Goal: Task Accomplishment & Management: Manage account settings

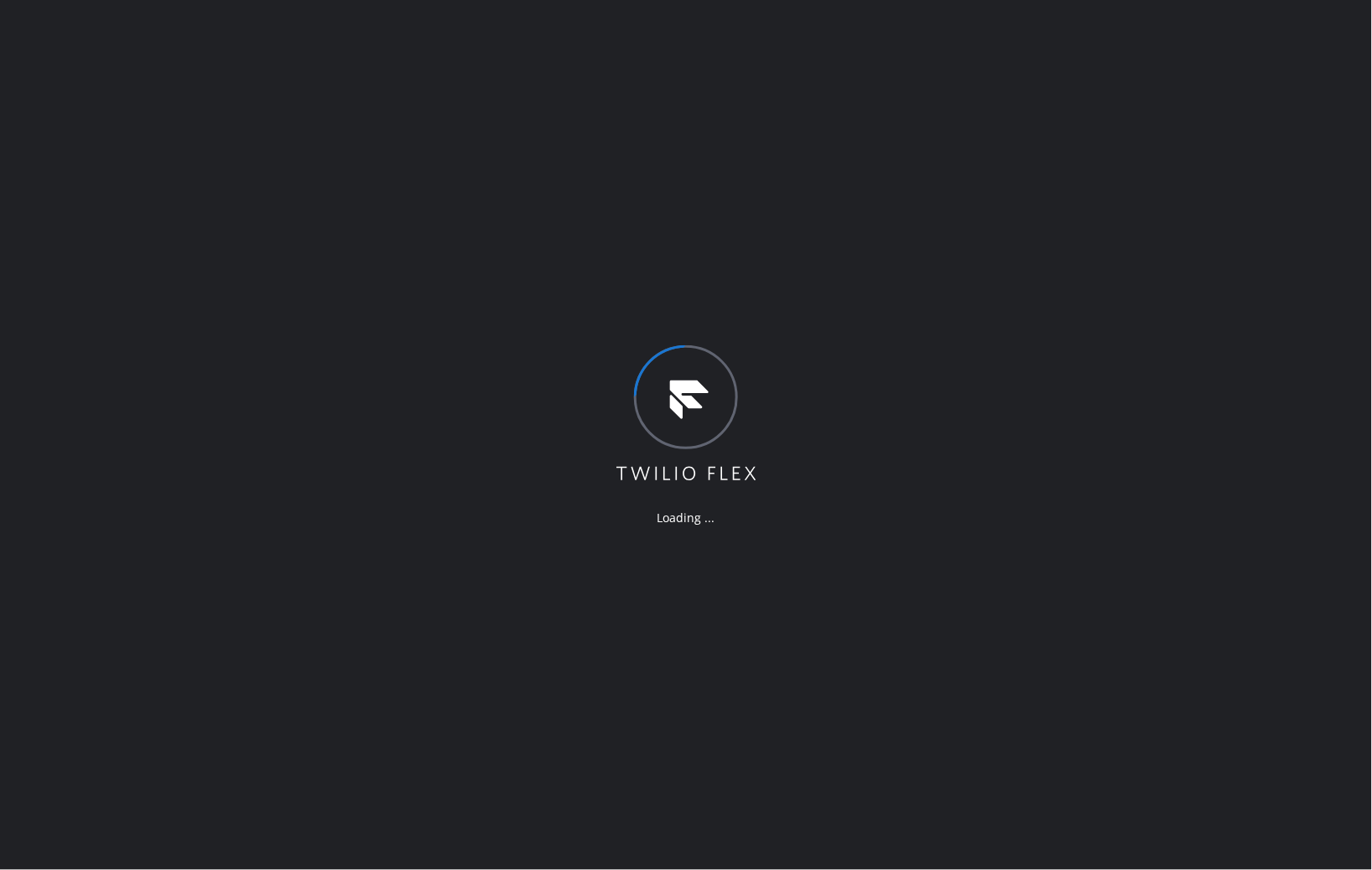
drag, startPoint x: 1101, startPoint y: 215, endPoint x: 1053, endPoint y: 155, distance: 76.8
click at [1101, 214] on div "Loading ..." at bounding box center [686, 435] width 1372 height 870
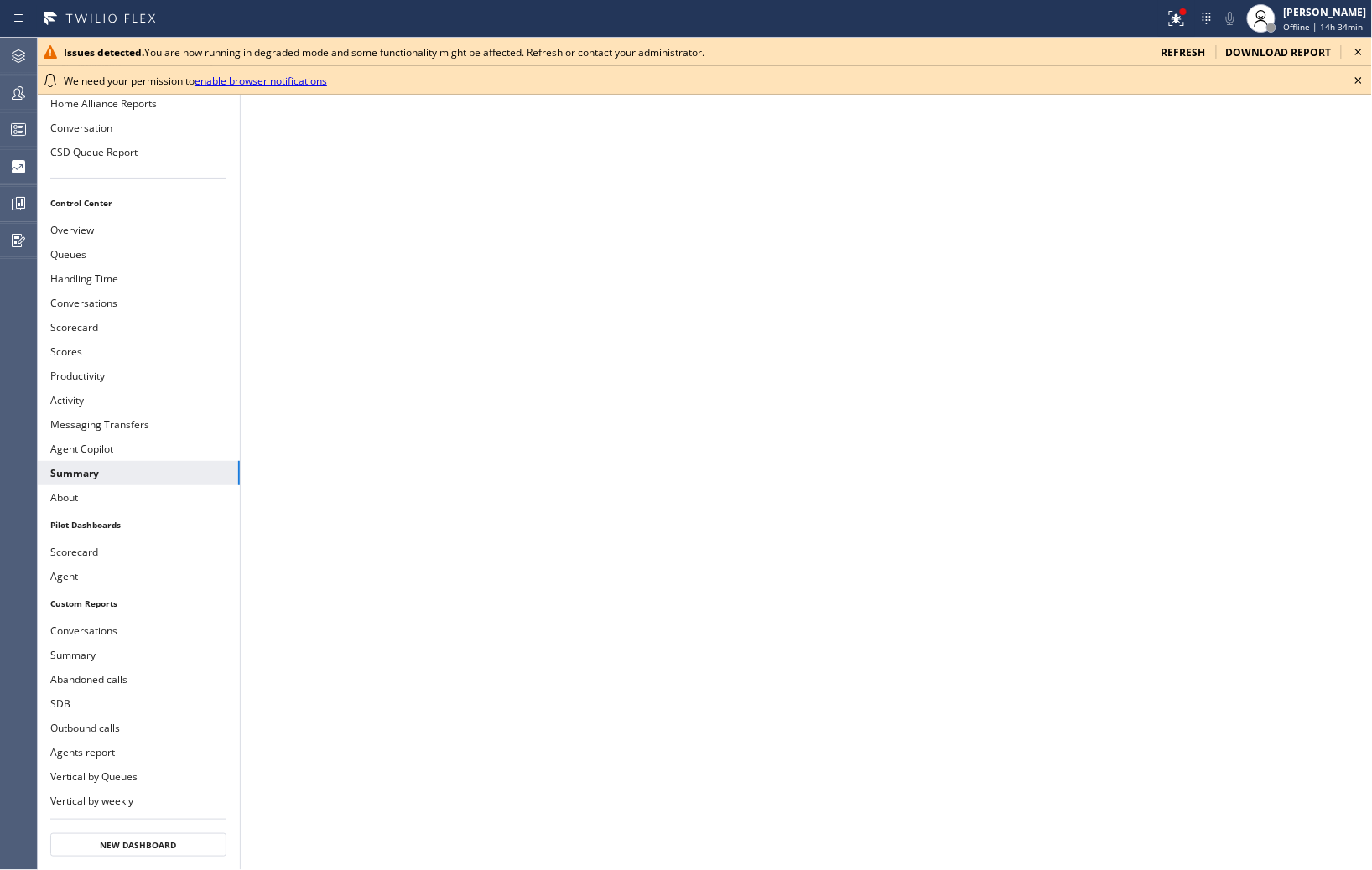
click at [1361, 56] on icon at bounding box center [1359, 52] width 20 height 20
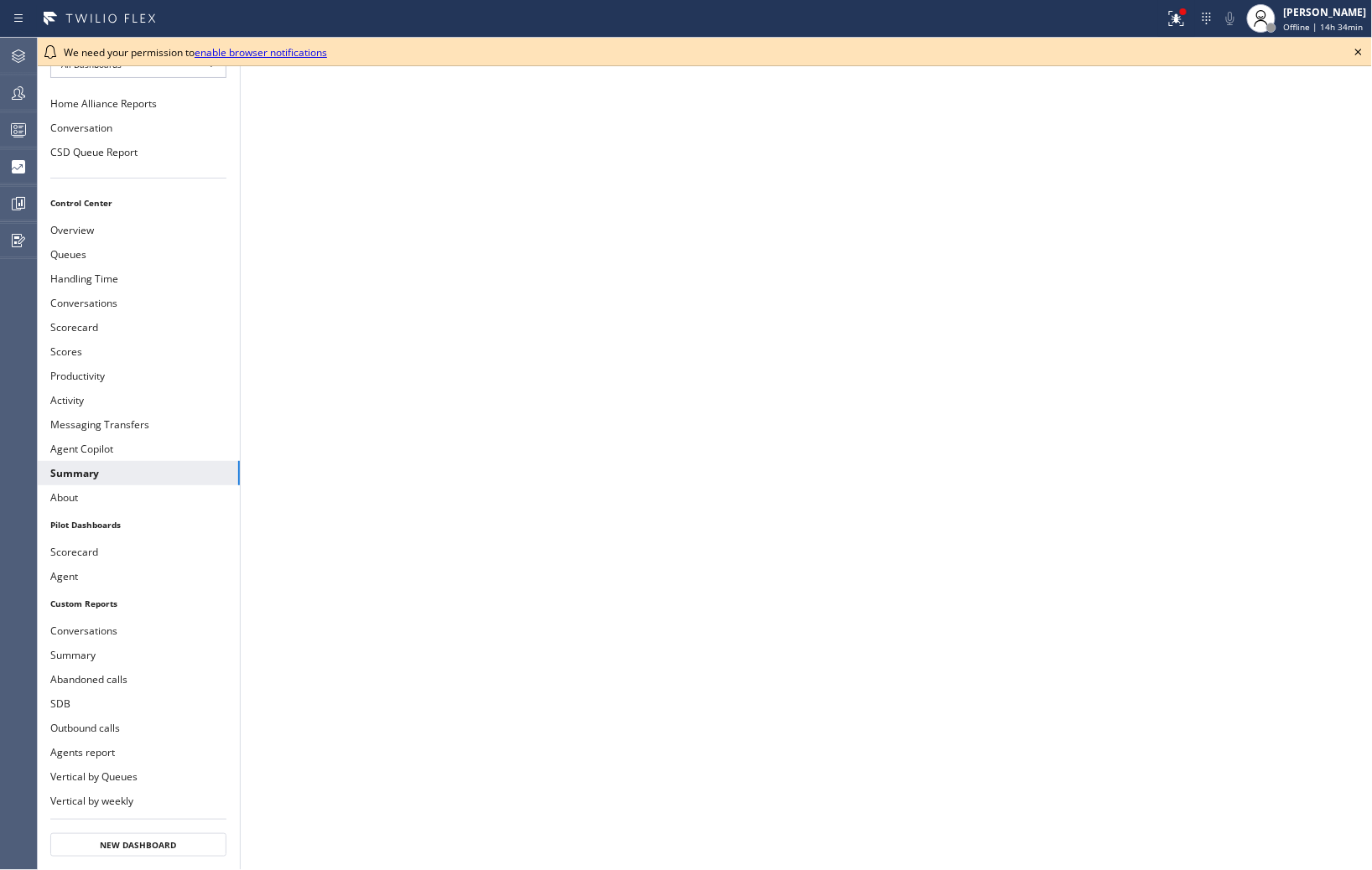
click at [1357, 59] on icon at bounding box center [1359, 52] width 20 height 20
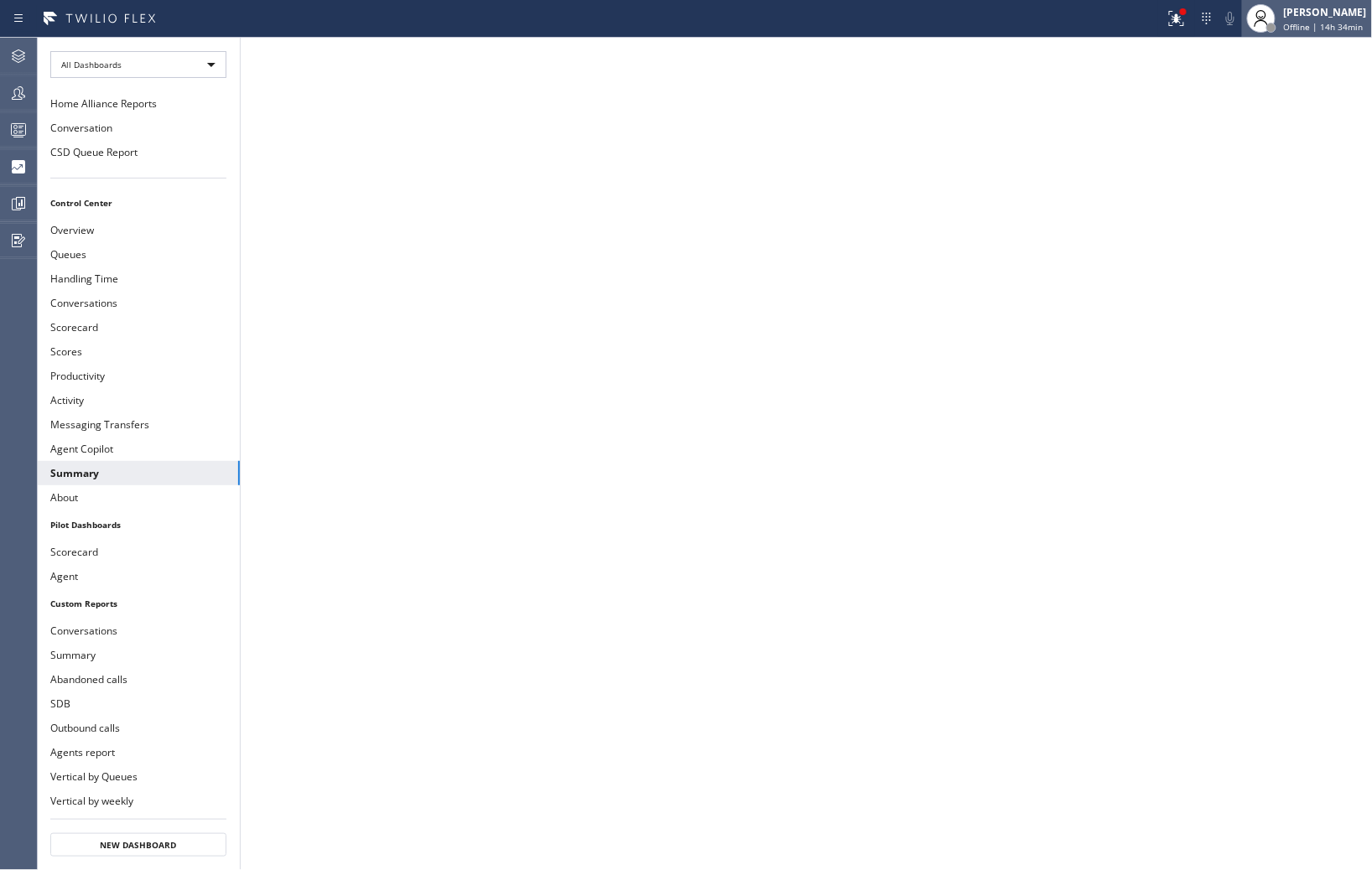
click at [1315, 23] on span "Offline | 14h 34min" at bounding box center [1324, 26] width 79 height 11
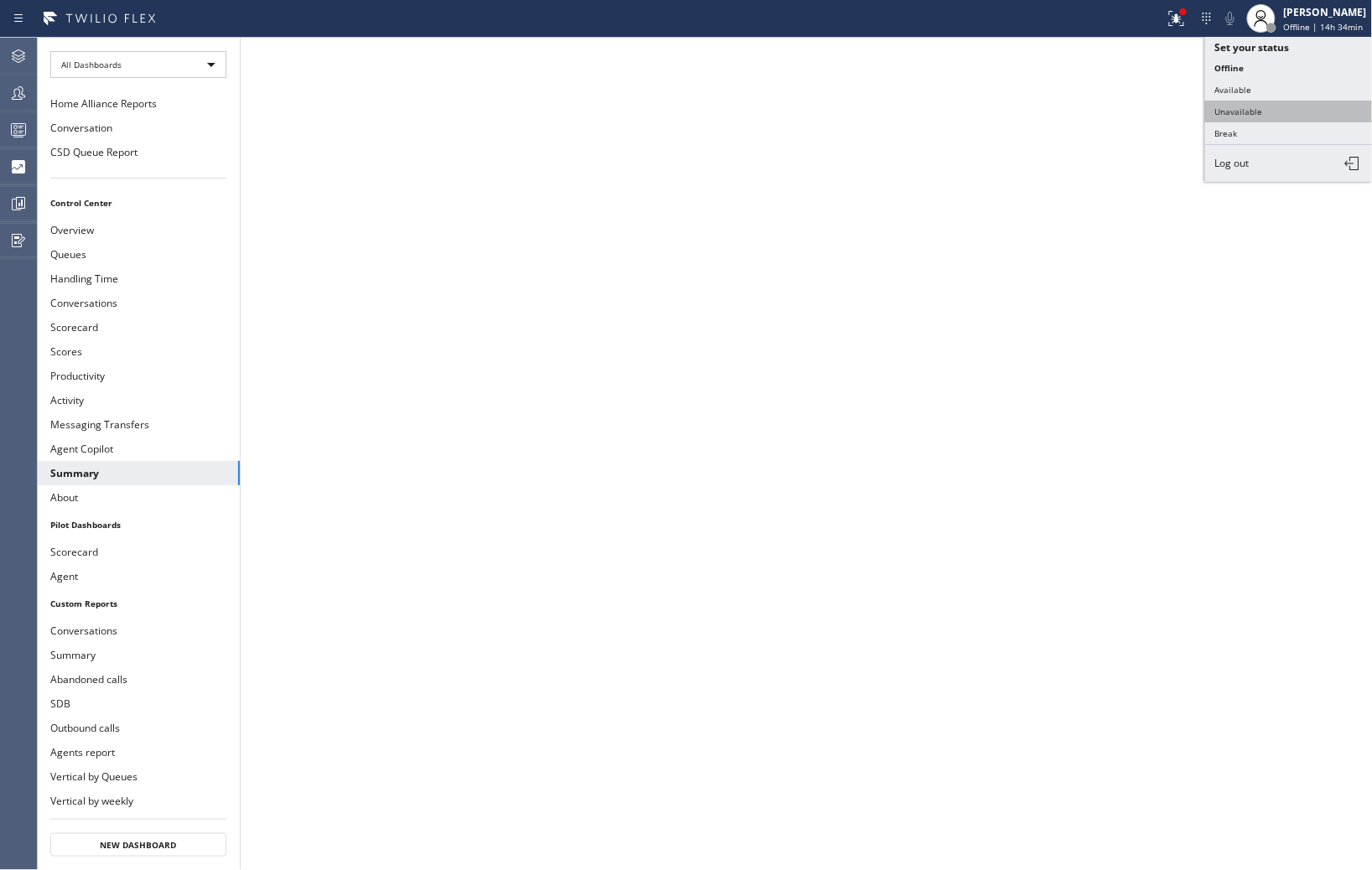
click at [1229, 112] on button "Unavailable" at bounding box center [1289, 111] width 168 height 22
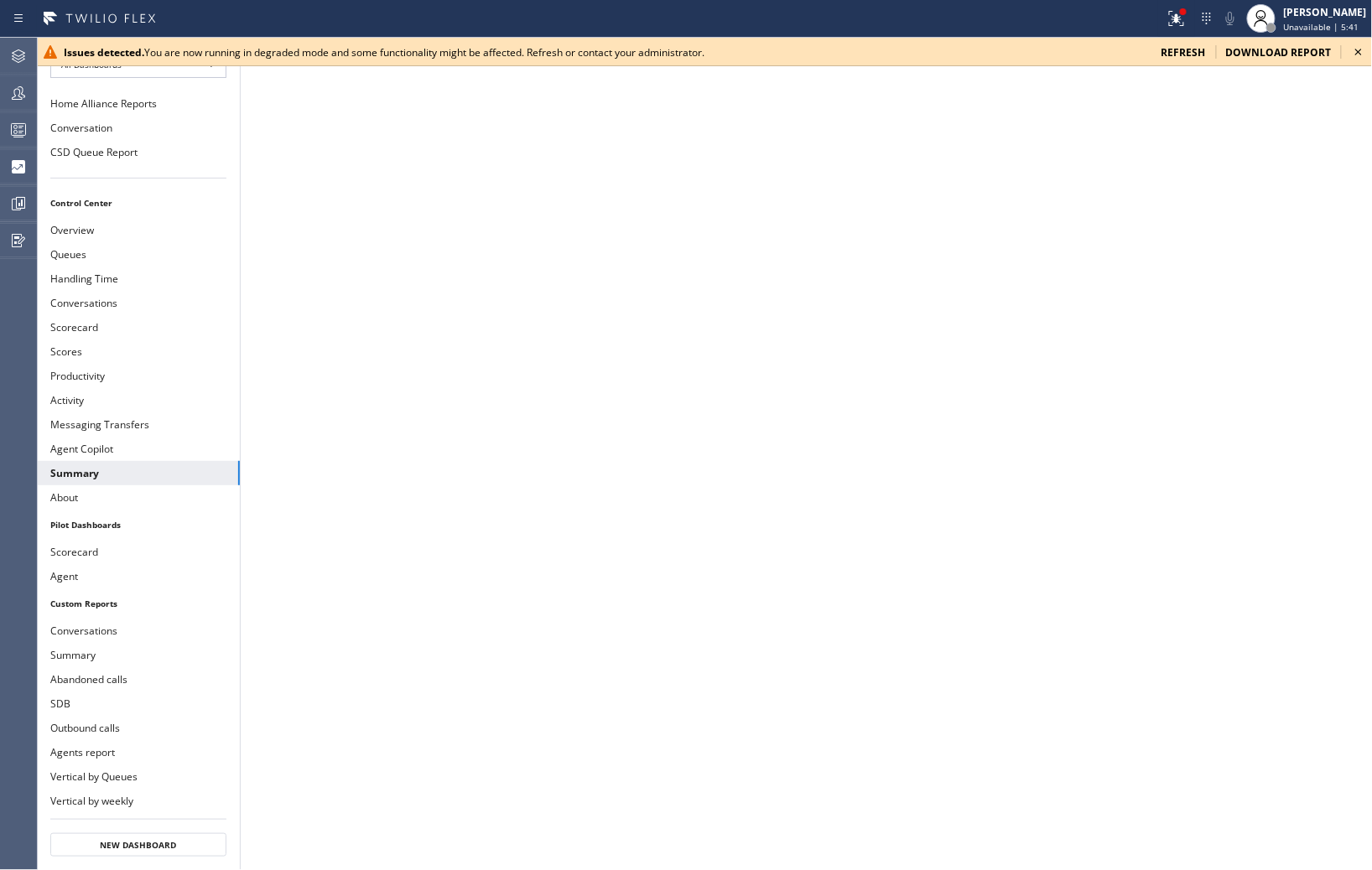
click at [1353, 52] on icon at bounding box center [1359, 52] width 20 height 20
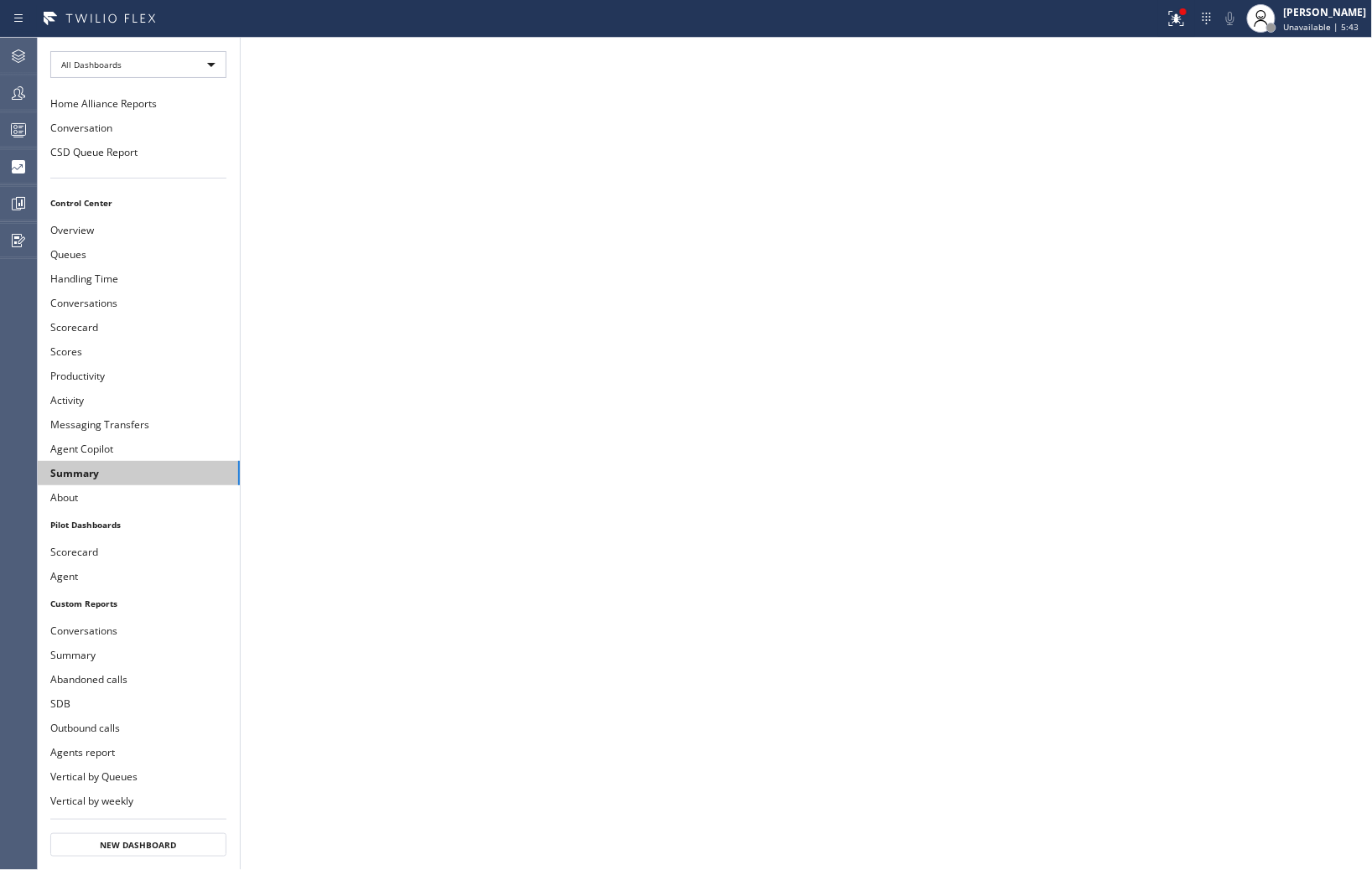
click at [112, 461] on button "Summary" at bounding box center [138, 473] width 203 height 25
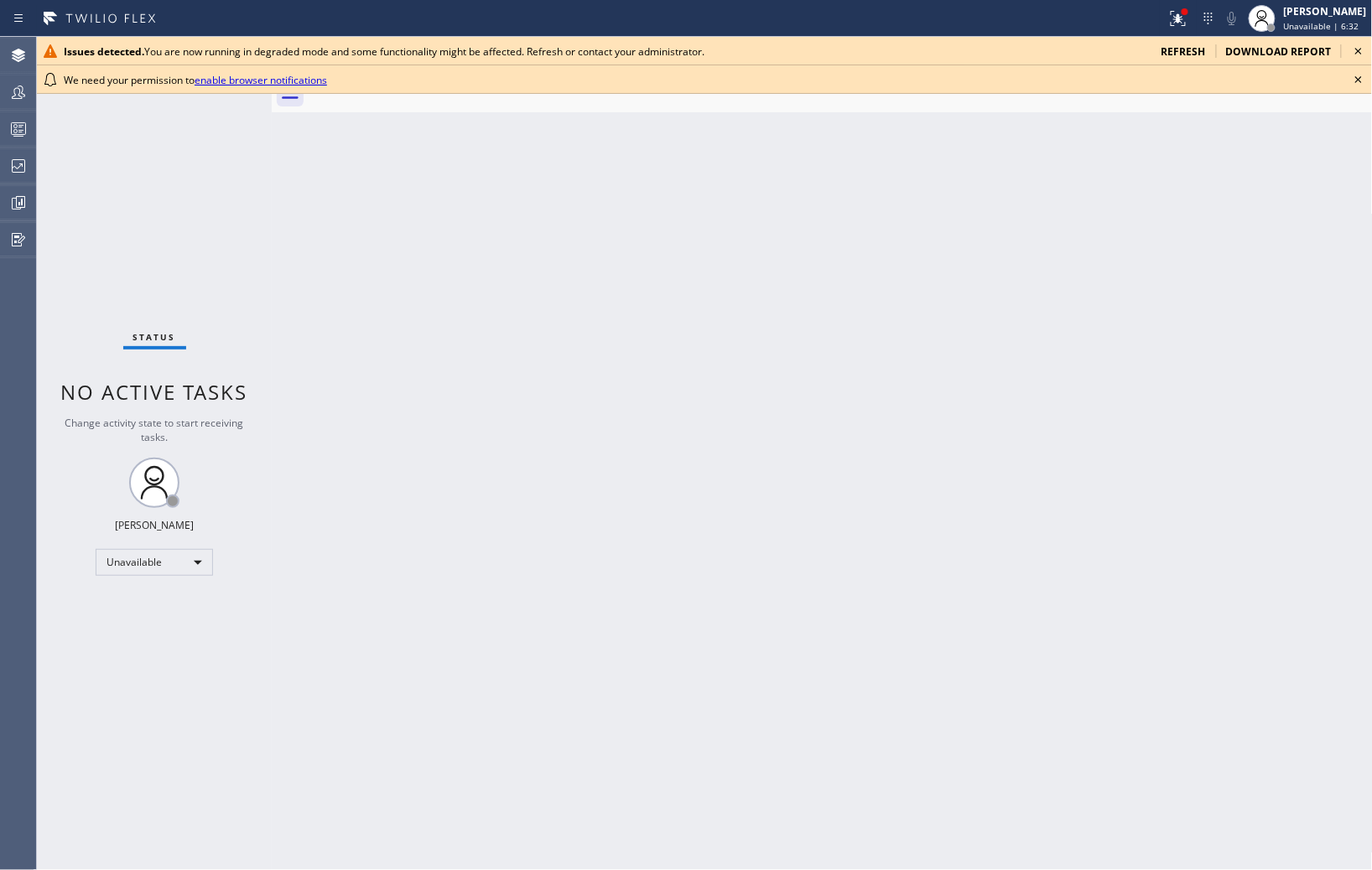
click at [1360, 85] on icon at bounding box center [1359, 79] width 20 height 20
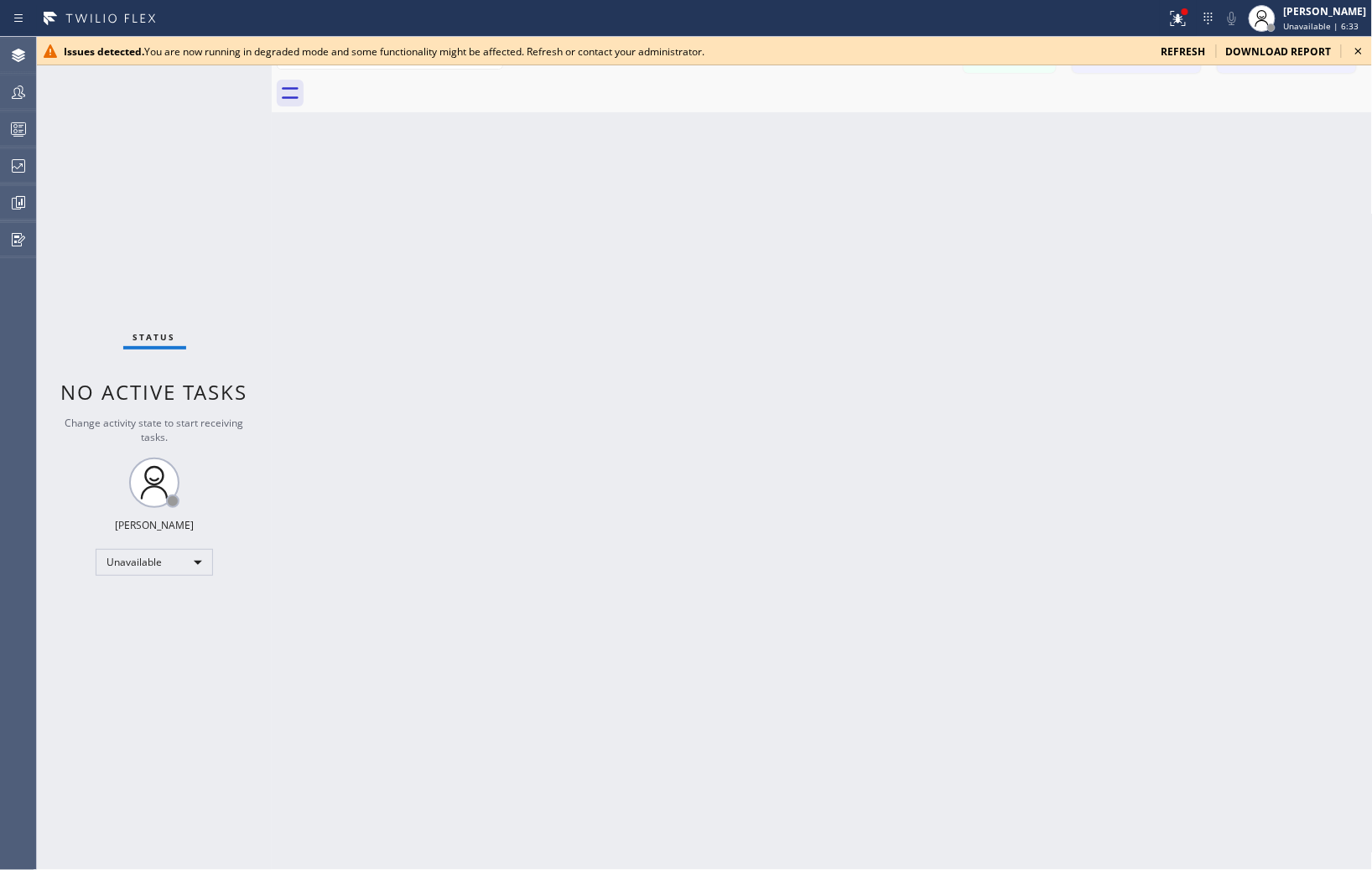
click at [1359, 54] on icon at bounding box center [1359, 51] width 20 height 20
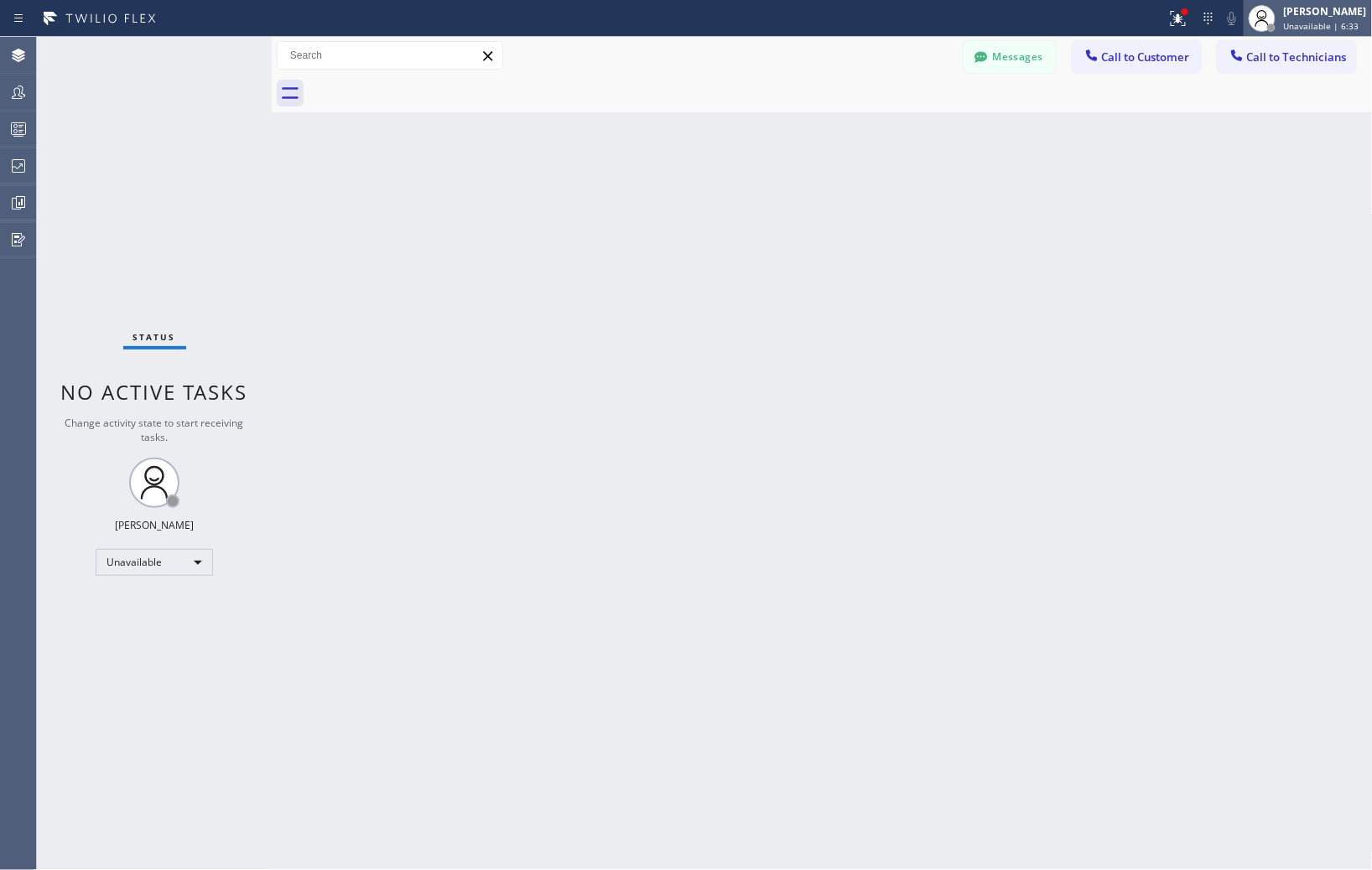
click at [1335, 27] on span "Unavailable | 6:33" at bounding box center [1322, 26] width 76 height 11
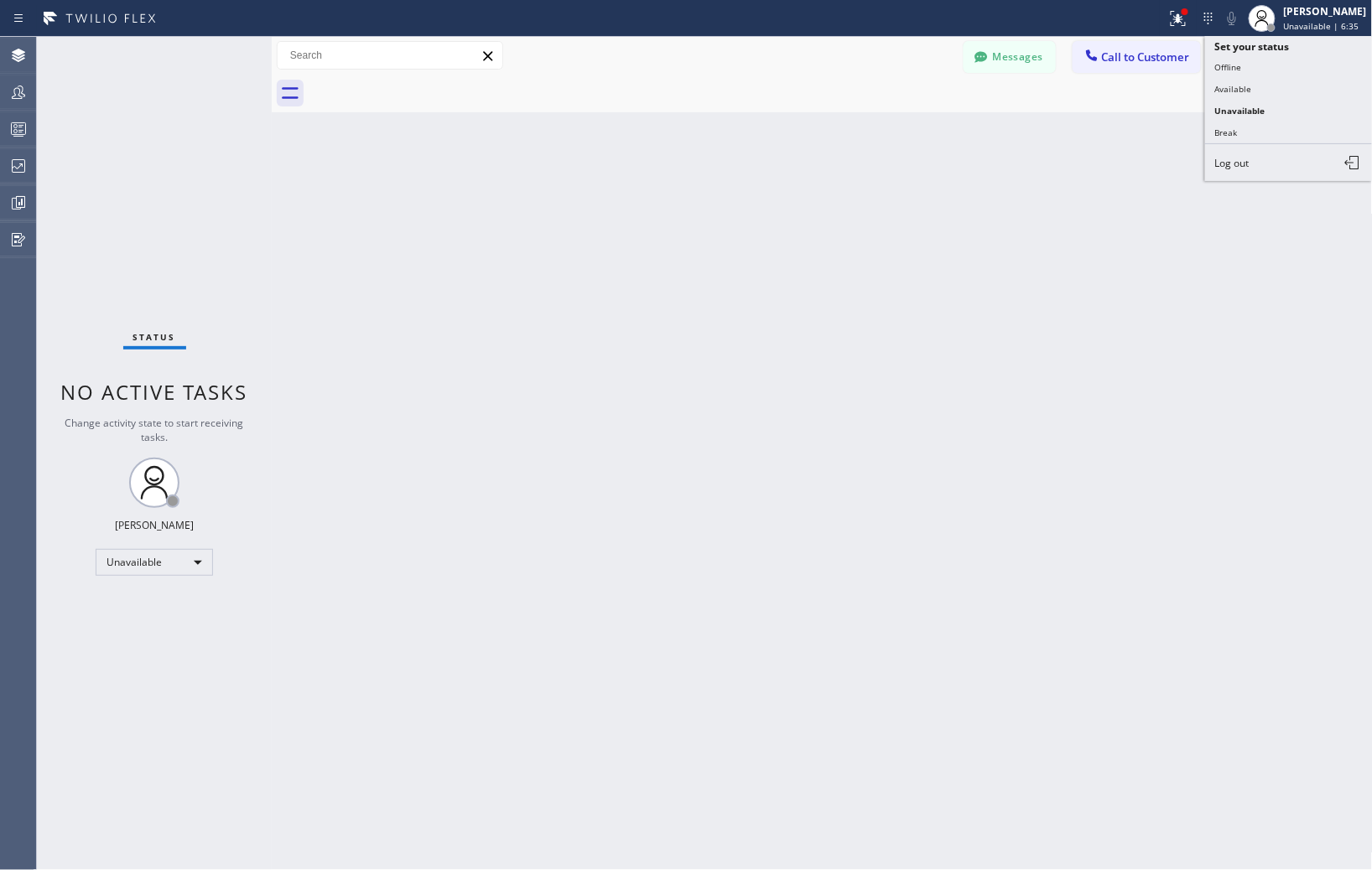
drag, startPoint x: 309, startPoint y: 231, endPoint x: 111, endPoint y: 197, distance: 200.9
click at [310, 230] on div "Back to Dashboard Change Sender ID Customers Technicians Select a contact Outbo…" at bounding box center [822, 453] width 1101 height 833
click at [17, 160] on icon at bounding box center [18, 166] width 13 height 13
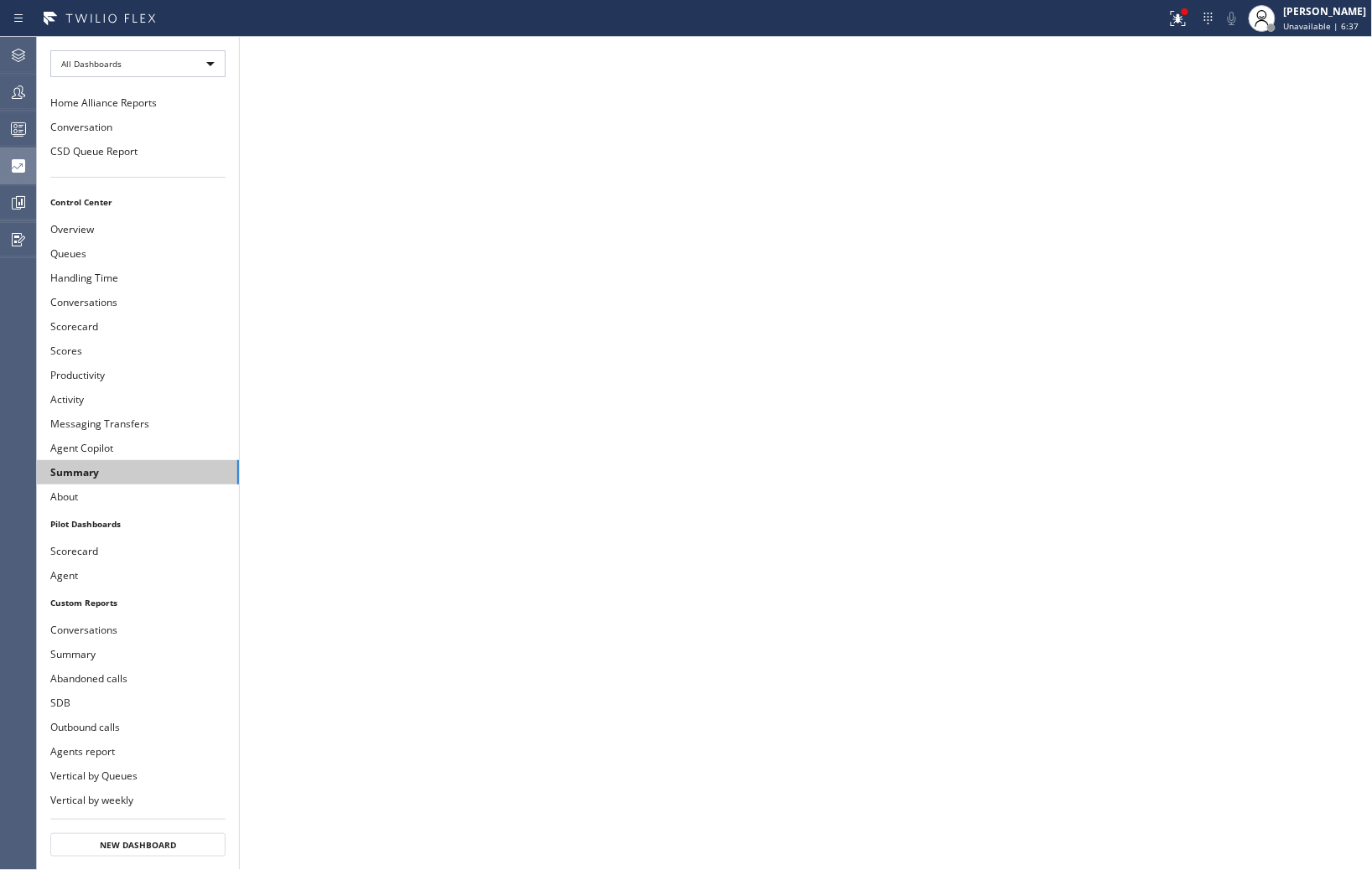
click at [117, 471] on button "Summary" at bounding box center [138, 472] width 202 height 25
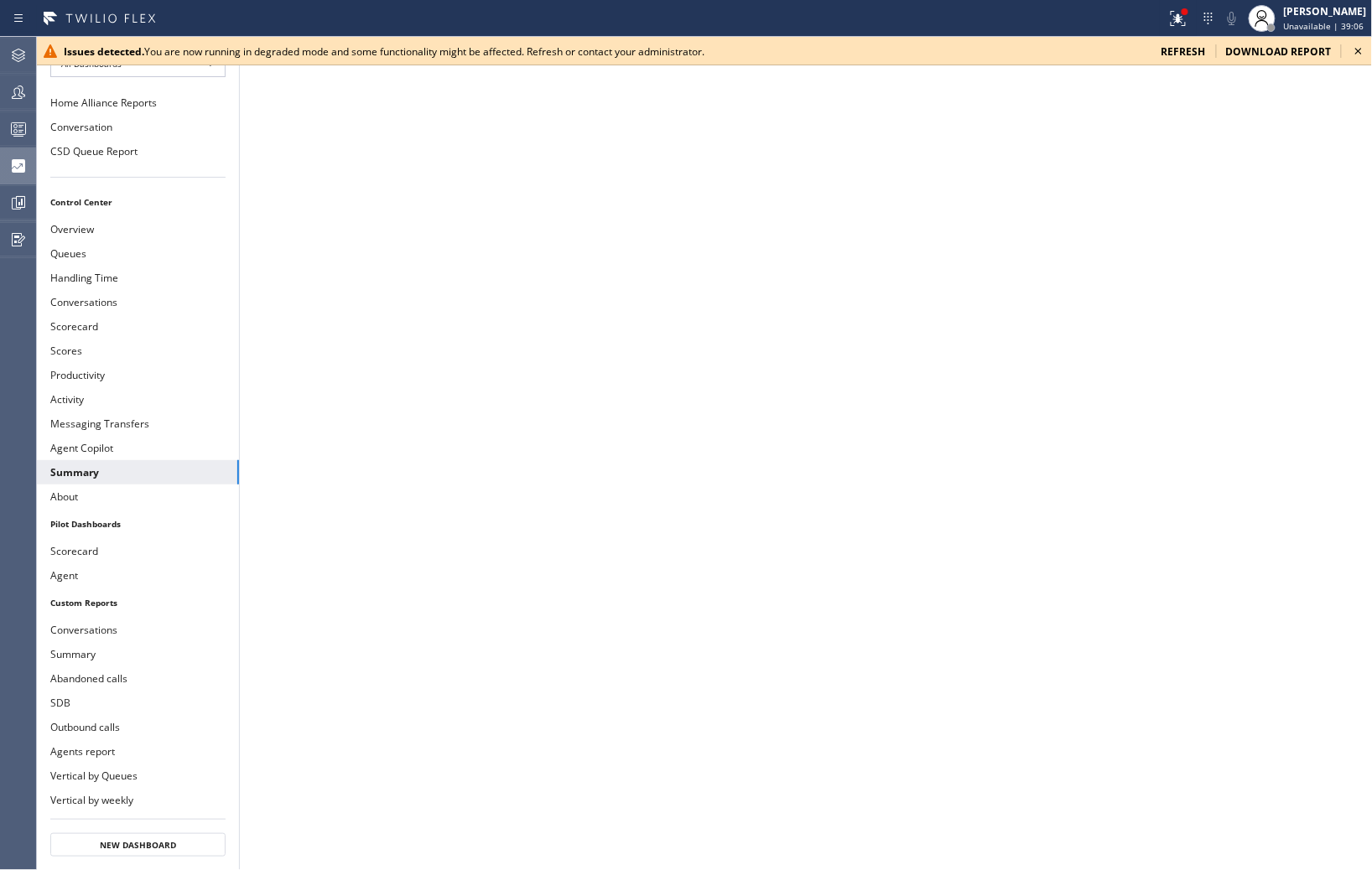
click at [1363, 53] on icon at bounding box center [1359, 51] width 20 height 20
click at [1355, 46] on icon at bounding box center [1359, 51] width 20 height 20
